Goal: Information Seeking & Learning: Learn about a topic

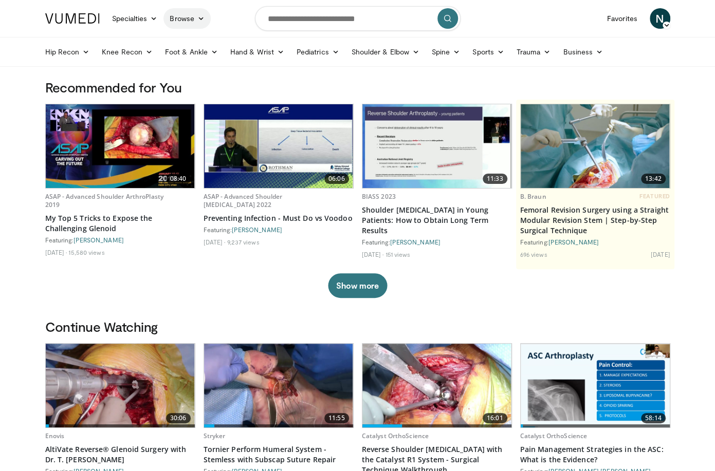
click at [194, 18] on link "Browse" at bounding box center [187, 18] width 47 height 21
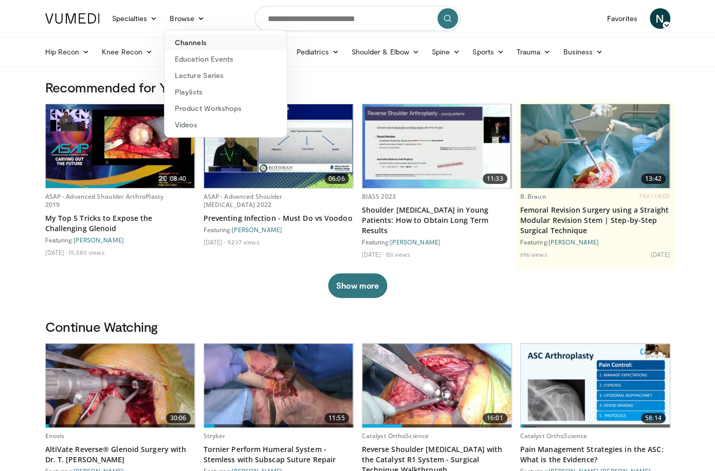
click at [194, 40] on link "Channels" at bounding box center [226, 42] width 122 height 16
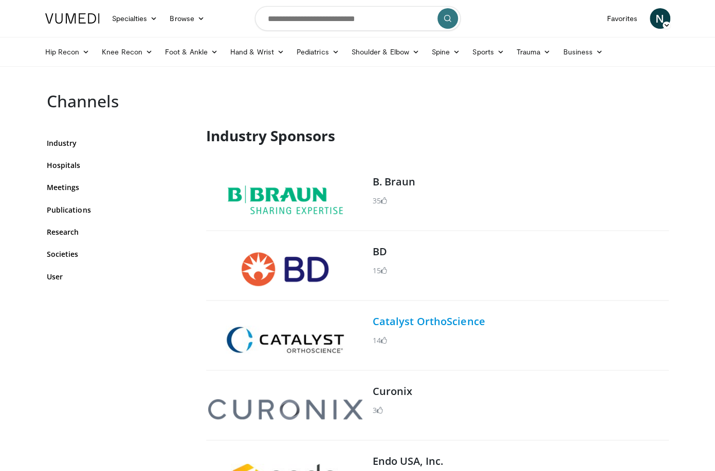
click at [397, 319] on link "Catalyst OrthoScience" at bounding box center [429, 322] width 113 height 14
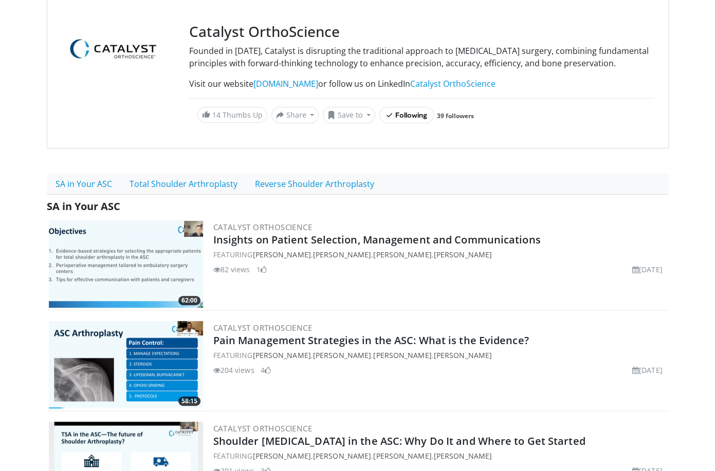
scroll to position [103, 0]
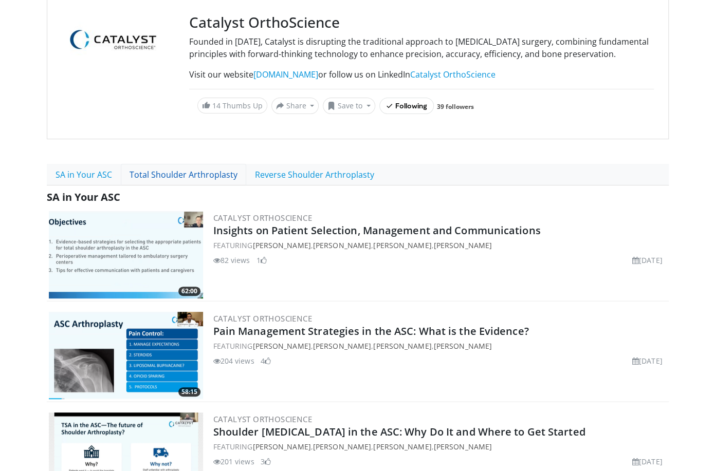
click at [181, 186] on link "Total Shoulder Arthroplasty" at bounding box center [183, 175] width 125 height 22
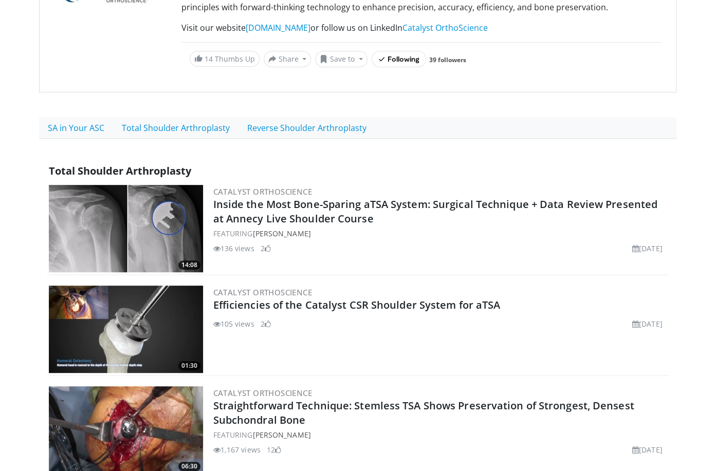
scroll to position [154, 0]
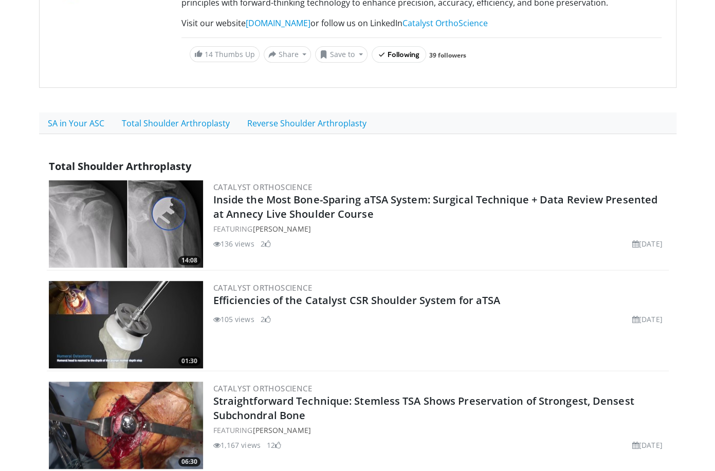
click at [188, 197] on img at bounding box center [126, 223] width 154 height 87
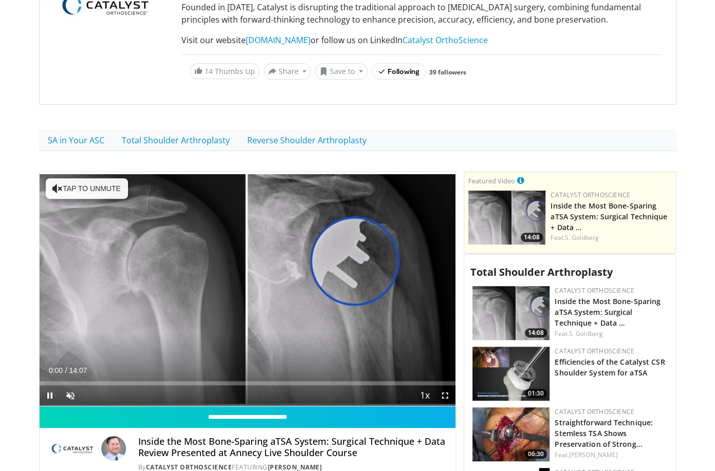
scroll to position [154, 0]
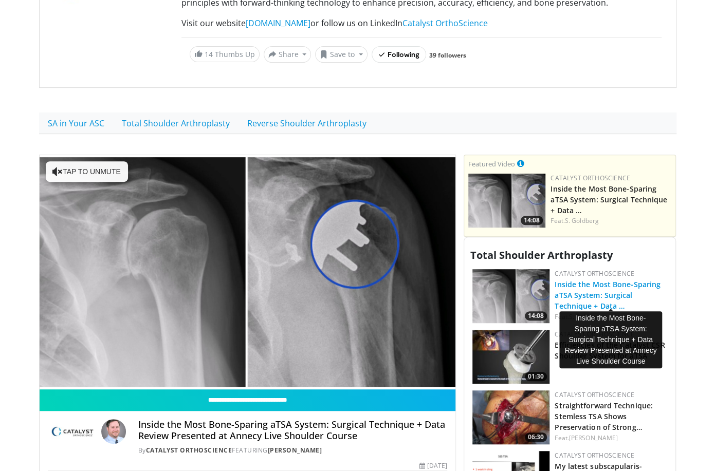
click at [571, 286] on link "Inside the Most Bone-Sparing aTSA System: Surgical Technique + Data …" at bounding box center [608, 295] width 106 height 31
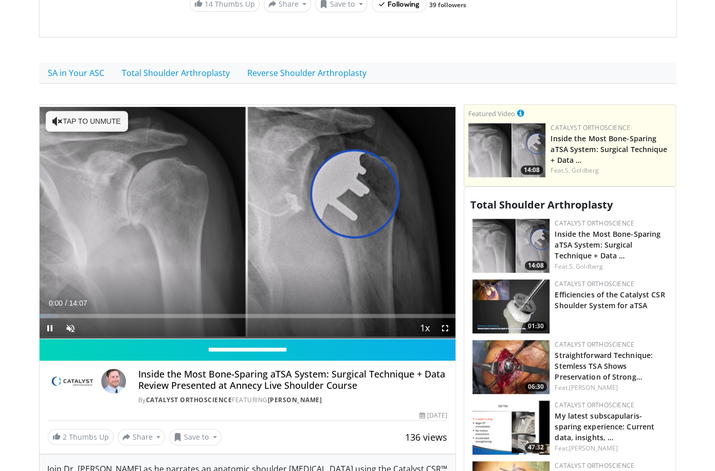
scroll to position [206, 0]
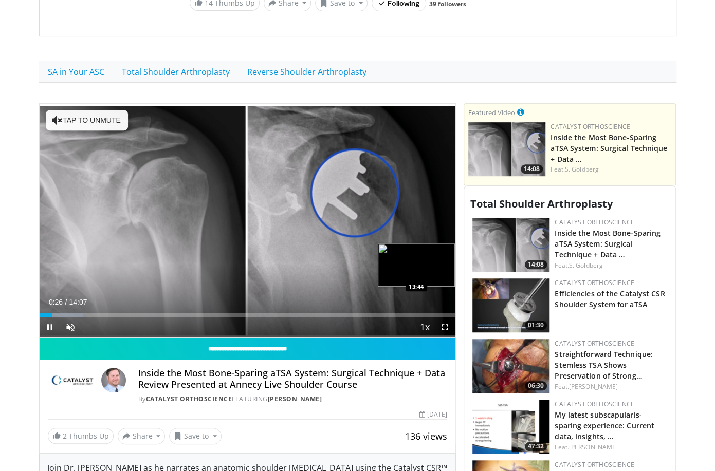
click at [444, 315] on div "Loaded : 10.53% 00:26 13:44" at bounding box center [248, 315] width 416 height 4
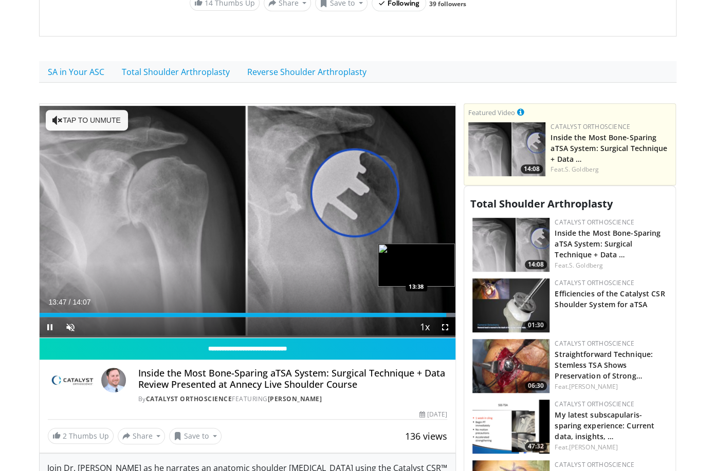
click at [442, 314] on div "Loaded : 100.00% 13:48 13:38" at bounding box center [248, 315] width 416 height 4
click at [50, 324] on span "Video Player" at bounding box center [50, 327] width 21 height 21
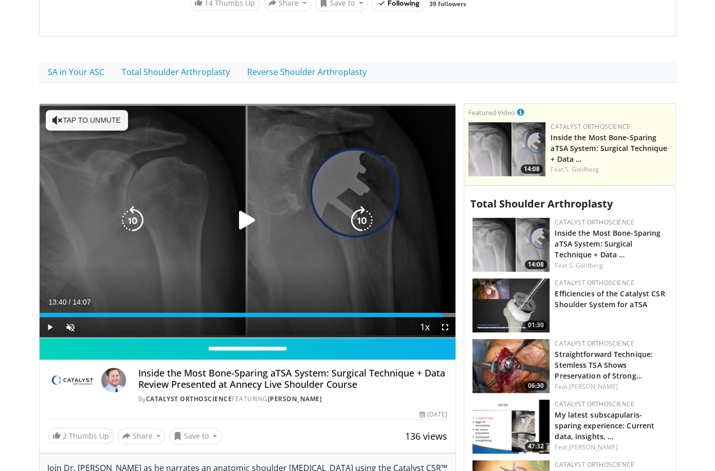
click at [60, 119] on icon "Video Player" at bounding box center [57, 120] width 10 height 10
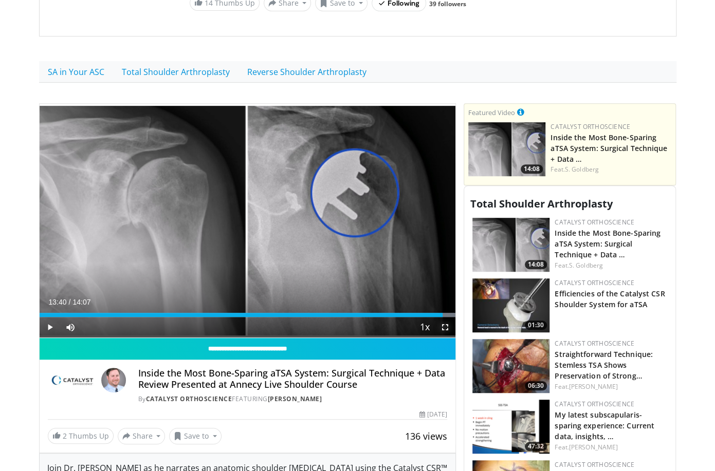
click at [447, 325] on span "Video Player" at bounding box center [445, 327] width 21 height 21
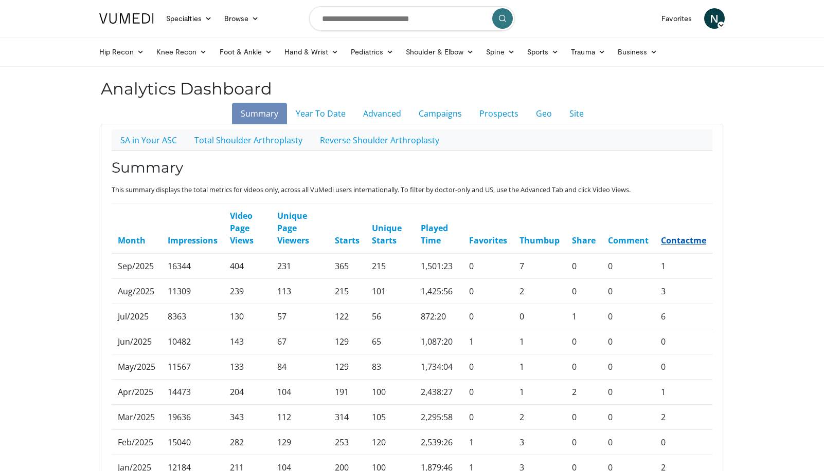
click at [603, 241] on link "Contactme" at bounding box center [683, 240] width 45 height 11
click at [503, 118] on link "Prospects" at bounding box center [498, 114] width 57 height 22
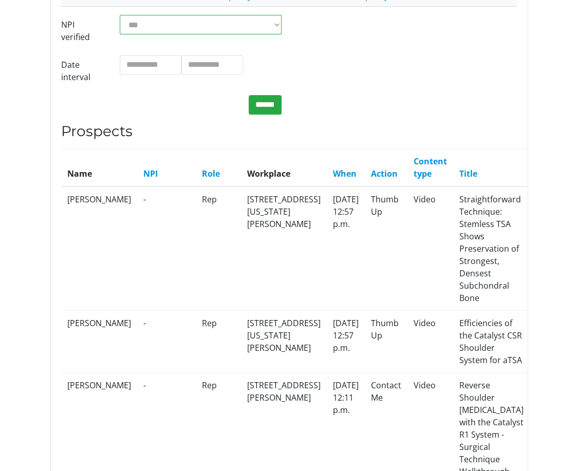
scroll to position [154, 0]
